Goal: Information Seeking & Learning: Understand process/instructions

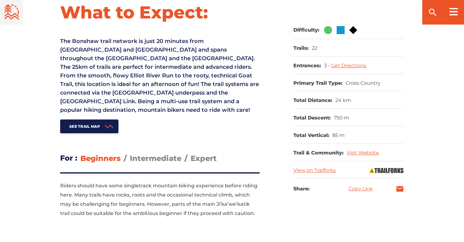
scroll to position [264, 0]
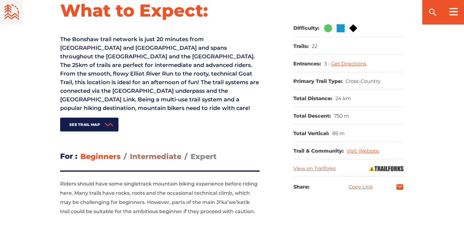
click at [162, 155] on span "Intermediate" at bounding box center [156, 156] width 52 height 9
click at [130, 152] on input "Intermediate" at bounding box center [130, 152] width 0 height 0
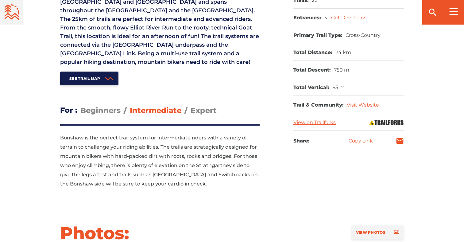
scroll to position [313, 0]
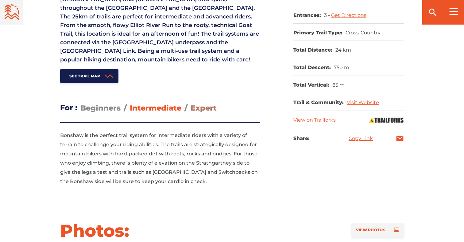
click at [201, 106] on span "Expert" at bounding box center [204, 107] width 26 height 9
click at [191, 103] on input "Expert" at bounding box center [191, 103] width 0 height 0
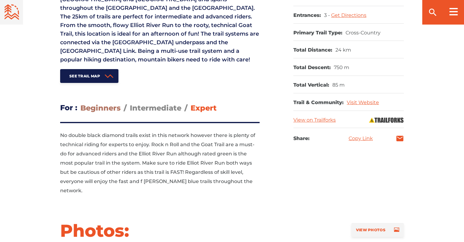
click at [104, 107] on span "Beginners" at bounding box center [100, 107] width 40 height 9
click at [80, 103] on input "Beginners" at bounding box center [80, 103] width 0 height 0
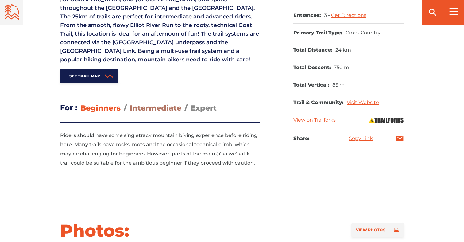
click at [160, 108] on span "Intermediate" at bounding box center [156, 107] width 52 height 9
click at [130, 103] on input "Intermediate" at bounding box center [130, 103] width 0 height 0
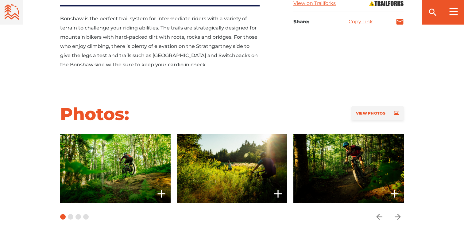
scroll to position [445, 0]
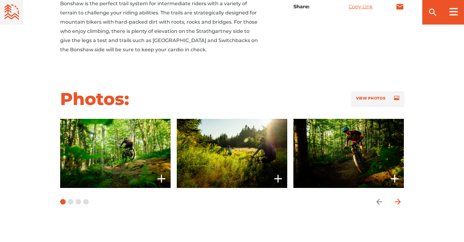
click at [397, 197] on icon "arrow forward" at bounding box center [397, 201] width 9 height 9
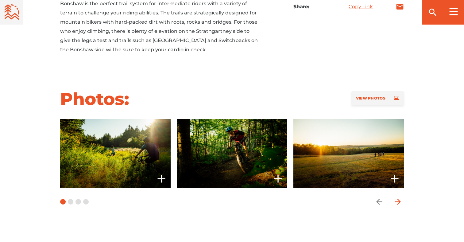
click at [397, 197] on icon "arrow forward" at bounding box center [397, 201] width 9 height 9
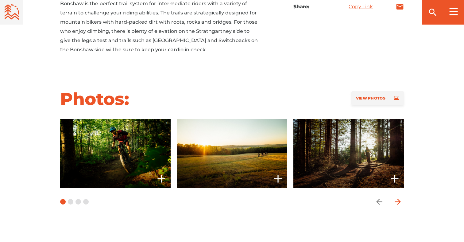
click at [397, 197] on icon "arrow forward" at bounding box center [397, 201] width 9 height 9
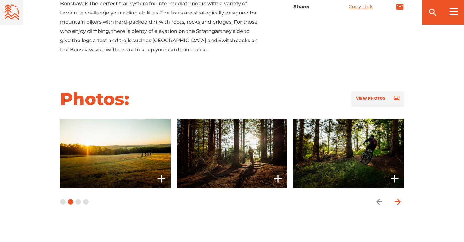
click at [397, 197] on icon "arrow forward" at bounding box center [397, 201] width 9 height 9
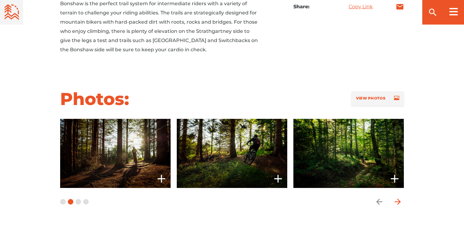
click at [397, 197] on icon "arrow forward" at bounding box center [397, 201] width 9 height 9
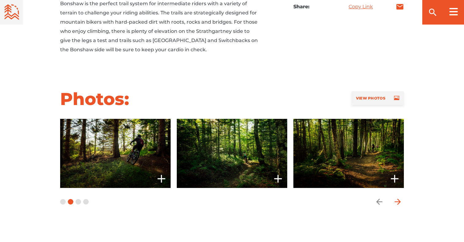
click at [397, 197] on icon "arrow forward" at bounding box center [397, 201] width 9 height 9
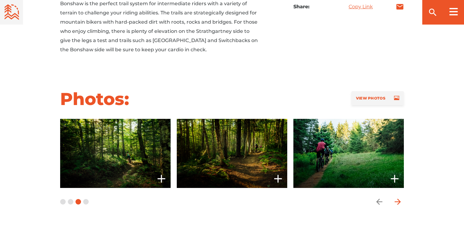
click at [397, 197] on icon "arrow forward" at bounding box center [397, 201] width 9 height 9
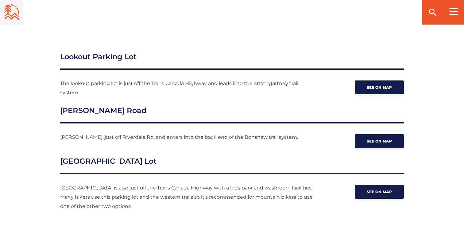
scroll to position [852, 0]
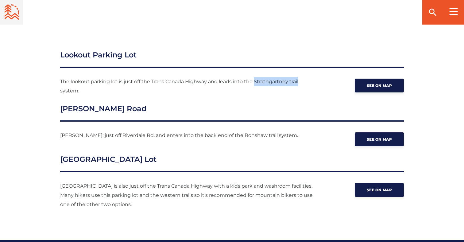
drag, startPoint x: 255, startPoint y: 71, endPoint x: 303, endPoint y: 70, distance: 48.5
click at [303, 77] on p "The lookout parking lot is just off the Trans Canada Highway and leads into the…" at bounding box center [187, 86] width 255 height 18
click at [374, 83] on span "See on map" at bounding box center [379, 85] width 25 height 5
